Goal: Information Seeking & Learning: Find specific fact

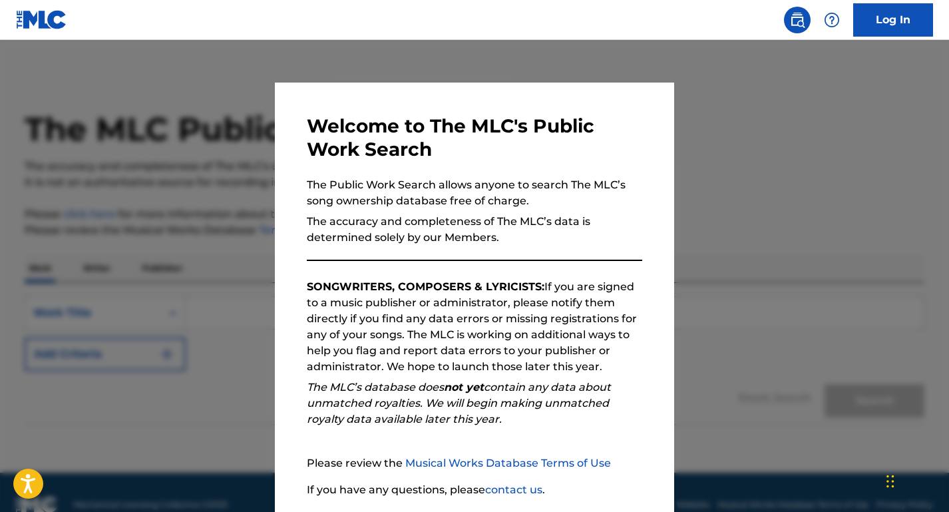
scroll to position [97, 0]
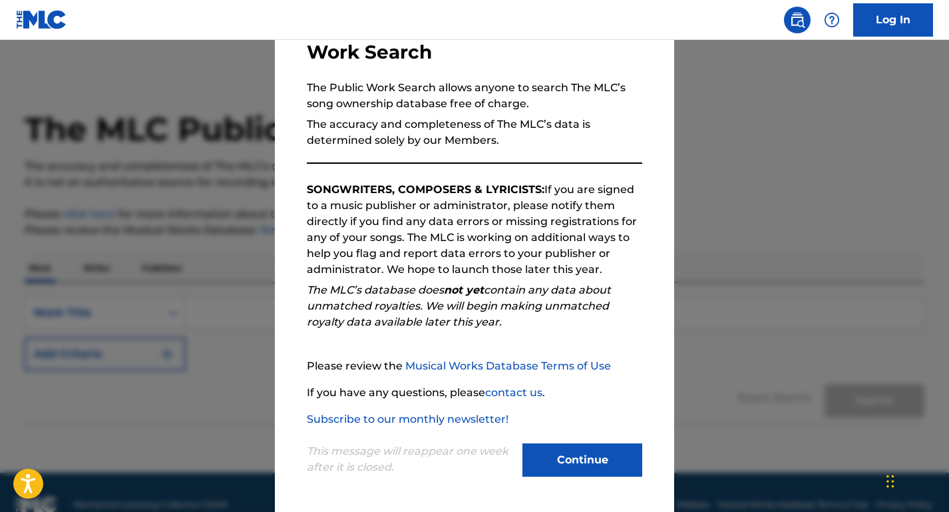
click at [558, 448] on button "Continue" at bounding box center [582, 459] width 120 height 33
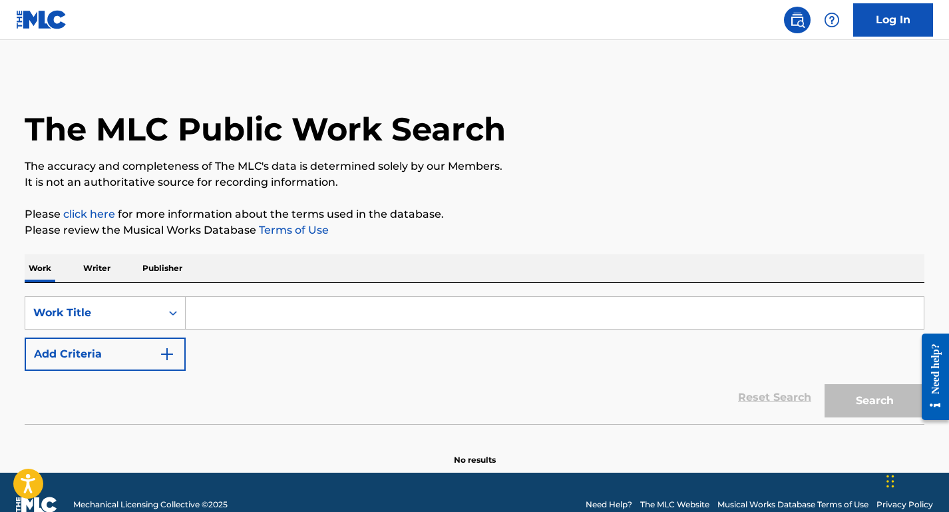
click at [280, 313] on input "Search Form" at bounding box center [555, 313] width 738 height 32
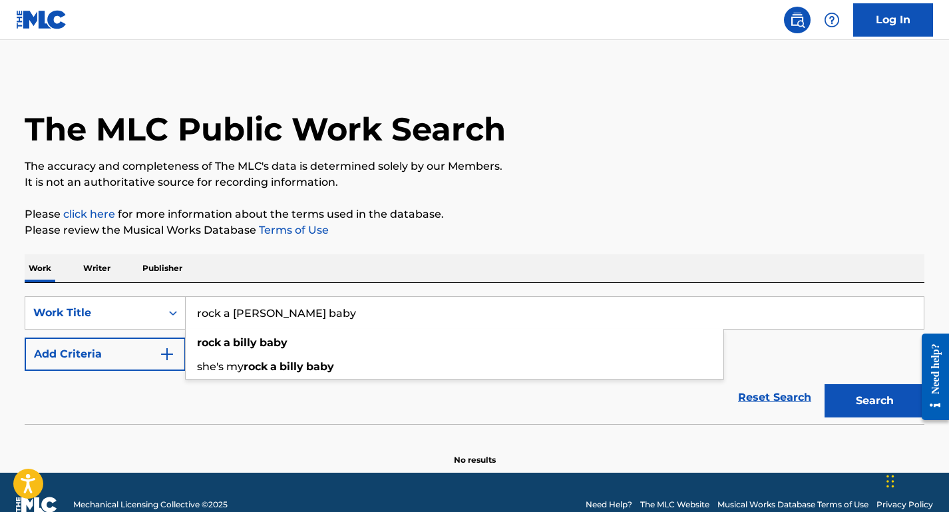
type input "rock a [PERSON_NAME] baby"
click at [81, 372] on div "Reset Search Search" at bounding box center [475, 397] width 900 height 53
click at [148, 352] on button "Add Criteria" at bounding box center [105, 353] width 161 height 33
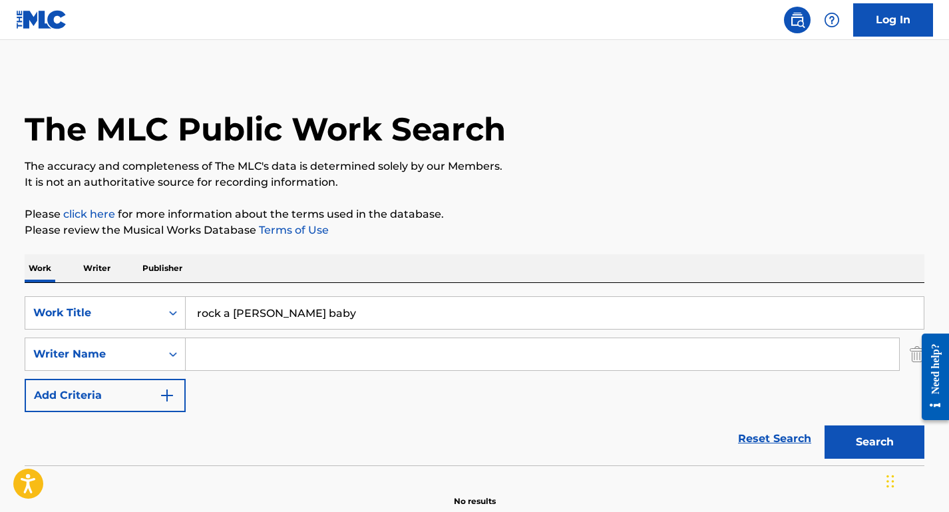
click at [230, 352] on input "Search Form" at bounding box center [542, 354] width 713 height 32
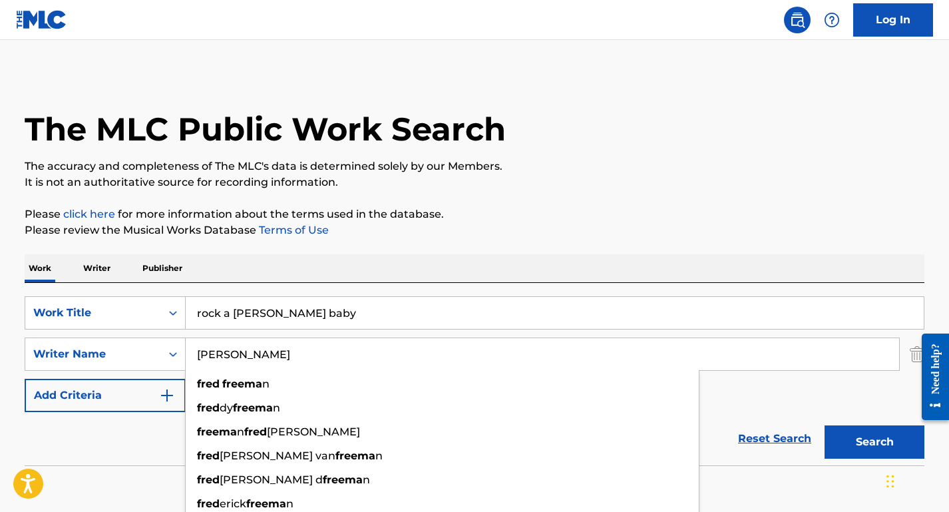
type input "[PERSON_NAME]"
click at [824, 425] on button "Search" at bounding box center [874, 441] width 100 height 33
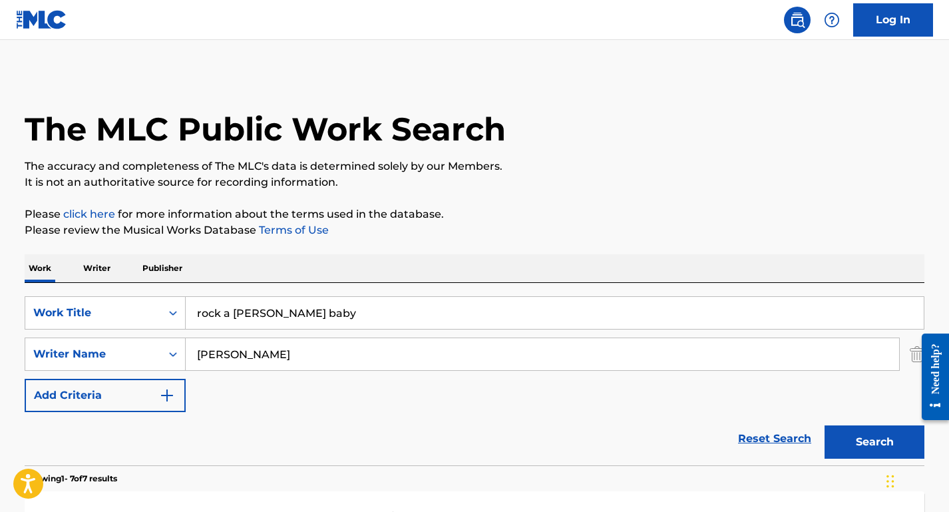
click at [824, 425] on button "Search" at bounding box center [874, 441] width 100 height 33
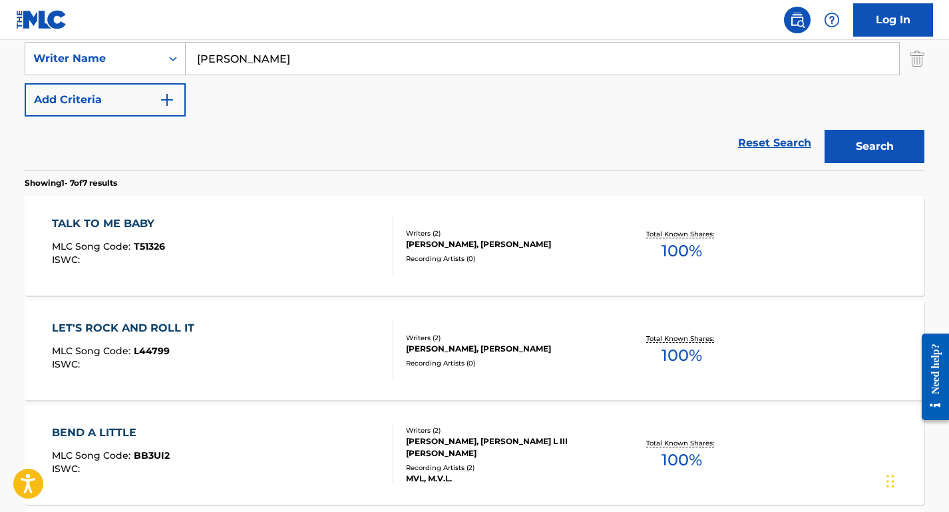
scroll to position [296, 0]
click at [326, 333] on div "LET'S ROCK AND ROLL IT MLC Song Code : L44799 ISWC :" at bounding box center [223, 349] width 342 height 60
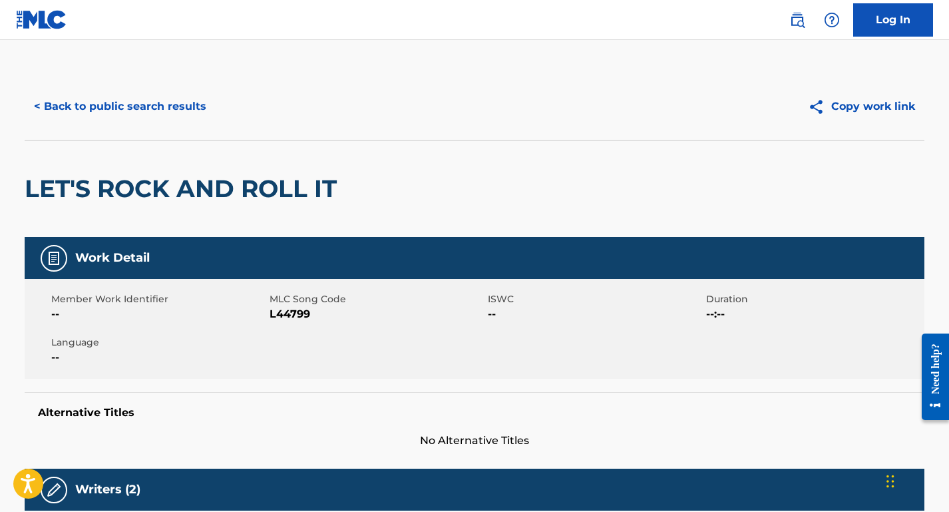
click at [146, 77] on div "< Back to public search results Copy work link" at bounding box center [475, 106] width 900 height 67
click at [146, 91] on button "< Back to public search results" at bounding box center [120, 106] width 191 height 33
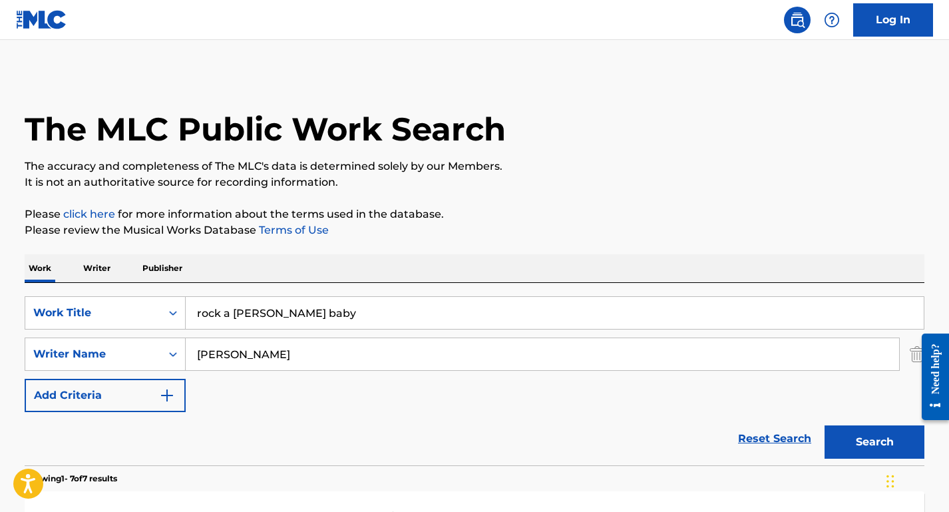
scroll to position [296, 0]
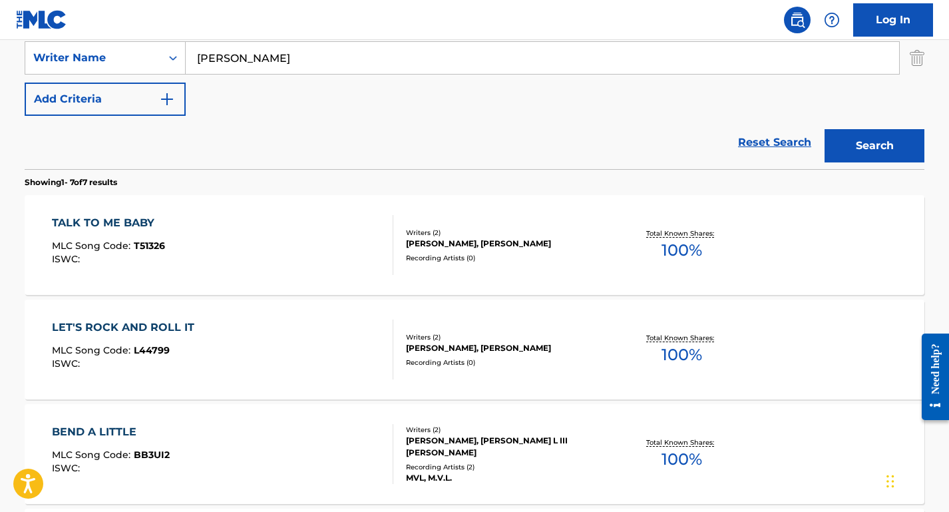
click at [305, 242] on div "TALK TO ME BABY MLC Song Code : T51326 ISWC :" at bounding box center [223, 245] width 342 height 60
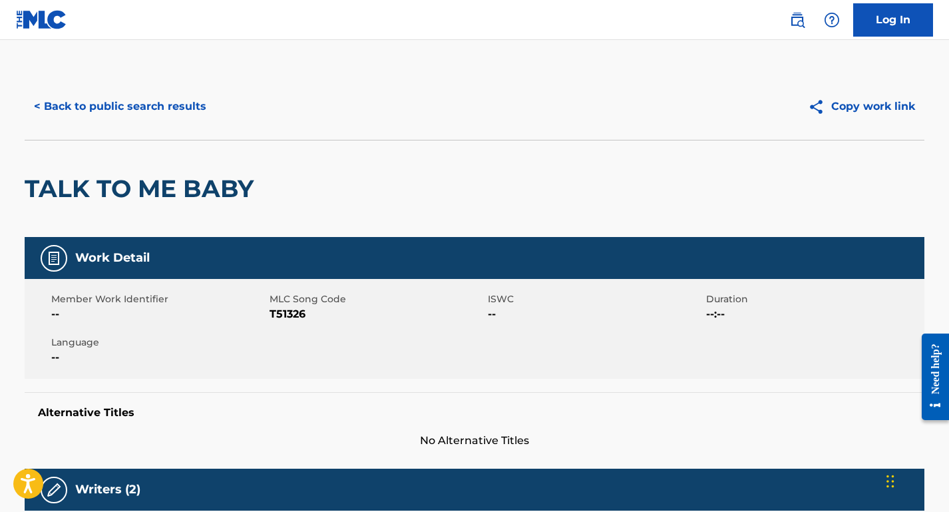
click at [145, 121] on button "< Back to public search results" at bounding box center [120, 106] width 191 height 33
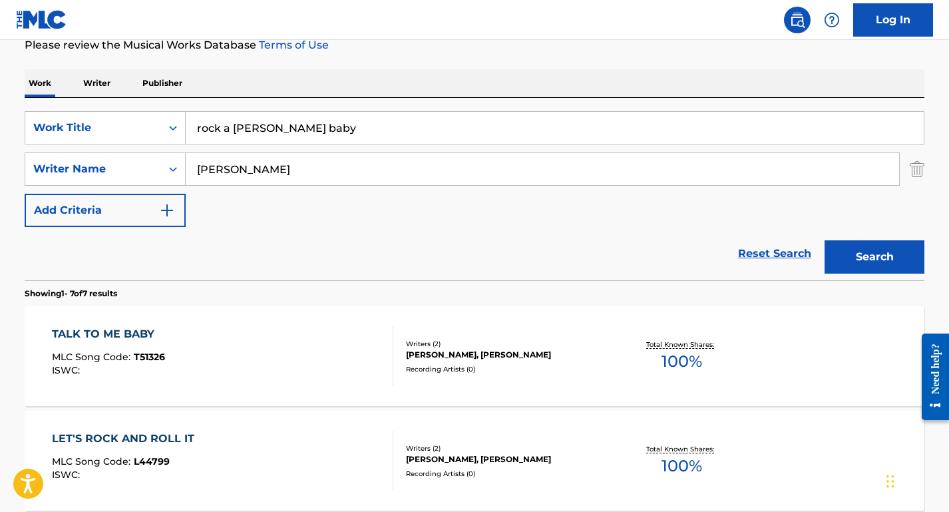
scroll to position [186, 0]
click at [106, 84] on p "Writer" at bounding box center [96, 83] width 35 height 28
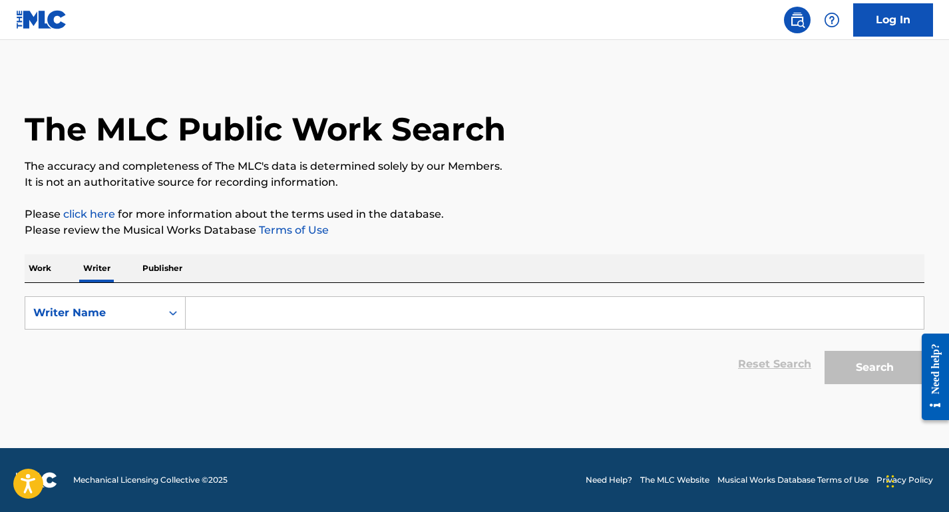
click at [267, 306] on input "Search Form" at bounding box center [555, 313] width 738 height 32
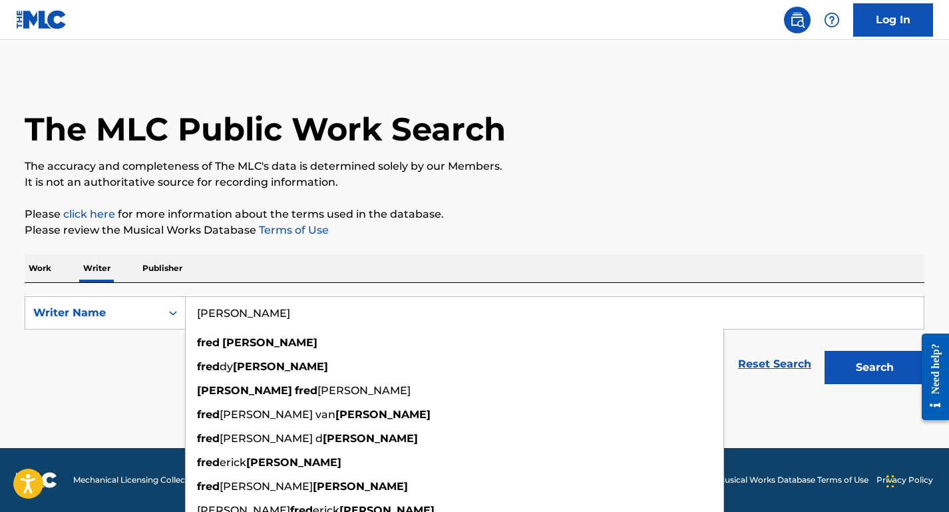
type input "[PERSON_NAME]"
click at [824, 351] on button "Search" at bounding box center [874, 367] width 100 height 33
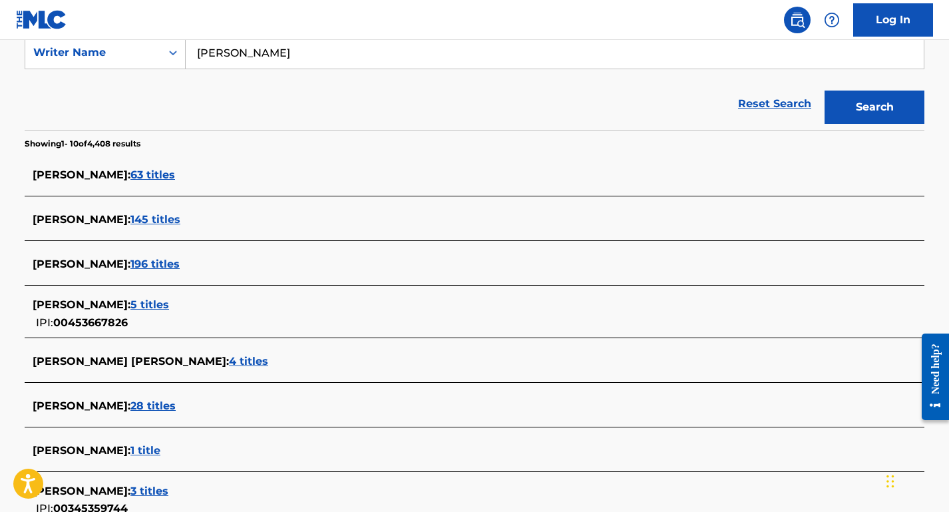
scroll to position [273, 0]
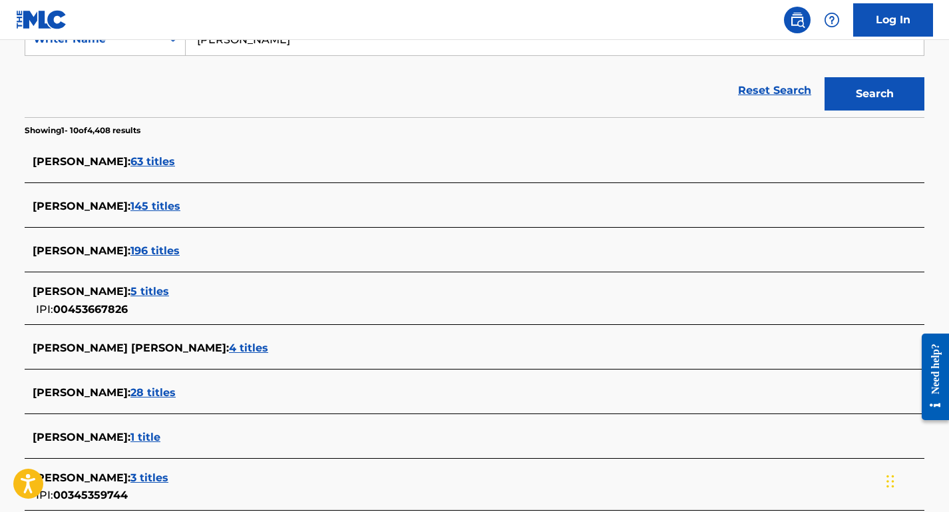
click at [153, 290] on span "5 titles" at bounding box center [149, 291] width 39 height 13
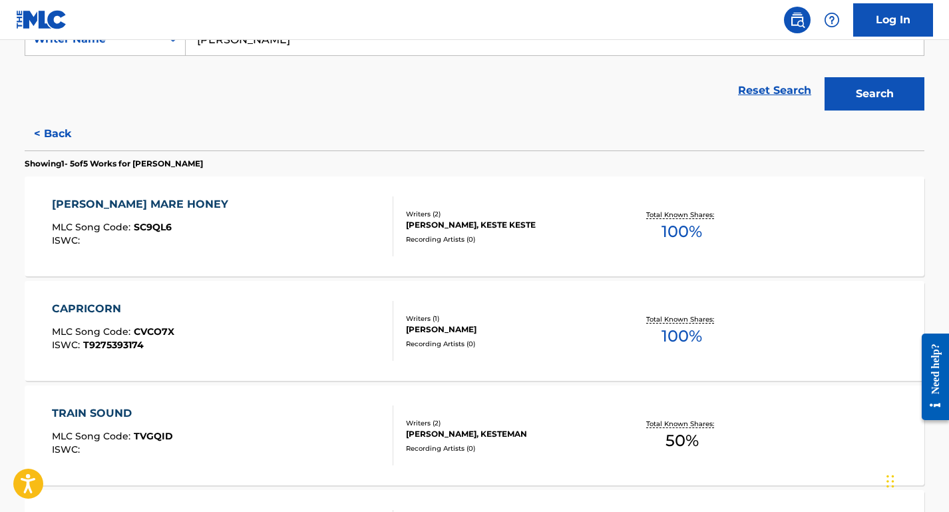
click at [240, 234] on div "[PERSON_NAME] MARE HONEY MLC Song Code : SC9QL6 ISWC :" at bounding box center [223, 226] width 342 height 60
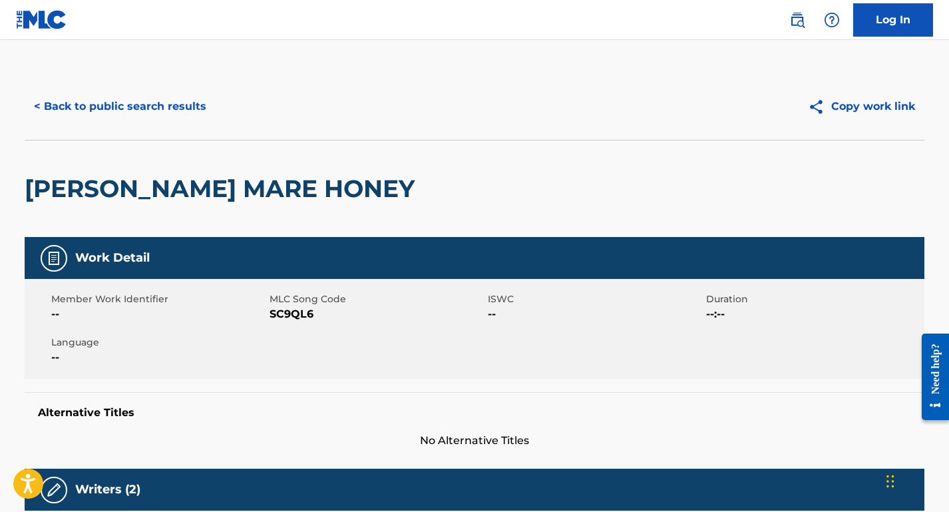
click at [170, 89] on div "< Back to public search results Copy work link" at bounding box center [475, 106] width 900 height 67
